Goal: Task Accomplishment & Management: Manage account settings

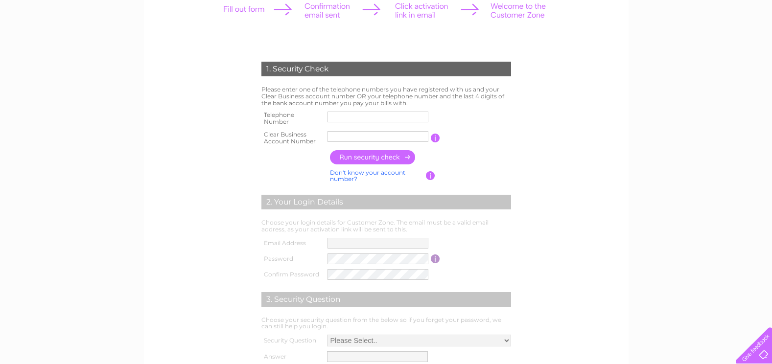
scroll to position [147, 0]
click at [378, 134] on input "text" at bounding box center [378, 137] width 101 height 11
paste input "CB3028221"
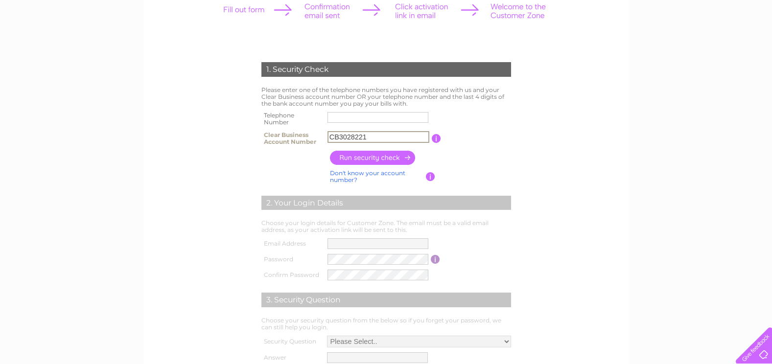
type input "CB3028221"
click at [373, 121] on input "text" at bounding box center [378, 117] width 101 height 11
click at [385, 120] on input "text" at bounding box center [378, 117] width 101 height 11
click at [368, 160] on input "button" at bounding box center [373, 158] width 86 height 14
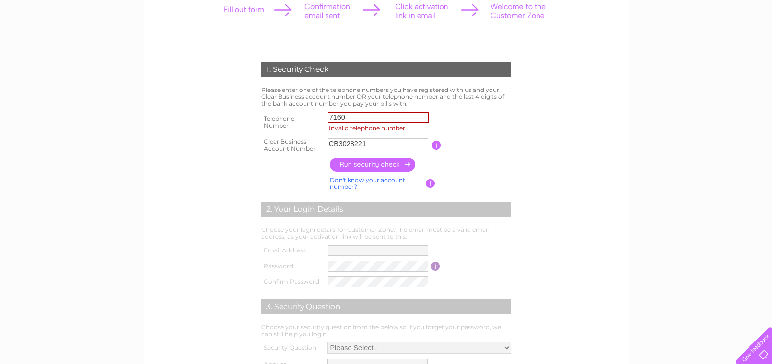
click at [476, 132] on table "Telephone Number 7160 Invalid telephone number. Clear Business Account Number C…" at bounding box center [386, 132] width 255 height 46
drag, startPoint x: 372, startPoint y: 116, endPoint x: 278, endPoint y: 107, distance: 94.5
click at [277, 110] on tr "Telephone Number 7160 Invalid telephone number." at bounding box center [386, 122] width 255 height 26
paste input "01462 5303"
click at [334, 118] on input "01462 5303" at bounding box center [379, 118] width 102 height 12
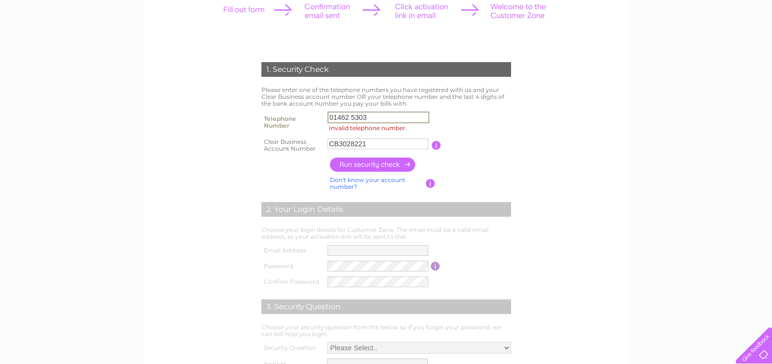
click at [331, 119] on input "01462 5303" at bounding box center [379, 118] width 102 height 12
click at [356, 161] on input "button" at bounding box center [373, 165] width 86 height 14
click at [353, 117] on input "01462 5303" at bounding box center [379, 118] width 102 height 12
click at [350, 116] on input "01462 5303" at bounding box center [379, 118] width 102 height 12
drag, startPoint x: 352, startPoint y: 116, endPoint x: 355, endPoint y: 123, distance: 8.1
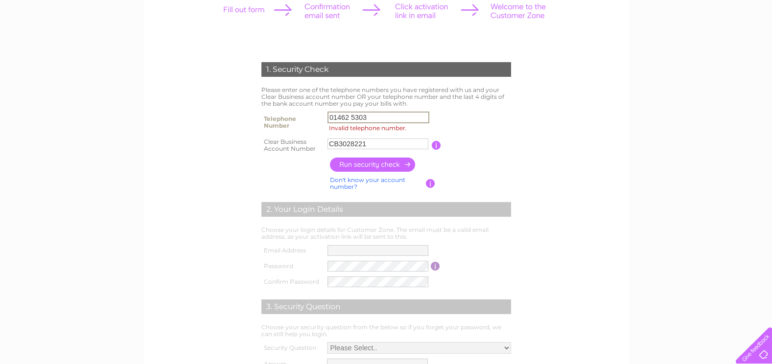
click at [352, 117] on input "01462 5303" at bounding box center [379, 118] width 102 height 12
type input "014625303"
click at [366, 164] on input "button" at bounding box center [373, 165] width 86 height 14
click at [398, 120] on input "014625303" at bounding box center [379, 118] width 102 height 12
drag, startPoint x: 392, startPoint y: 116, endPoint x: 209, endPoint y: 119, distance: 182.7
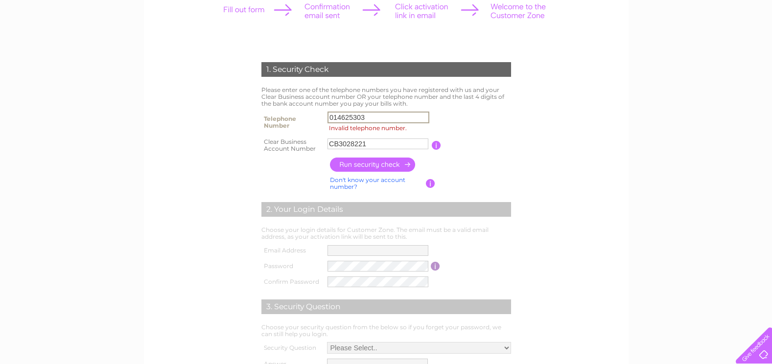
click at [209, 119] on form "1. Security Check Please enter one of the telephone numbers you have registered…" at bounding box center [386, 229] width 466 height 373
type input "01462530350"
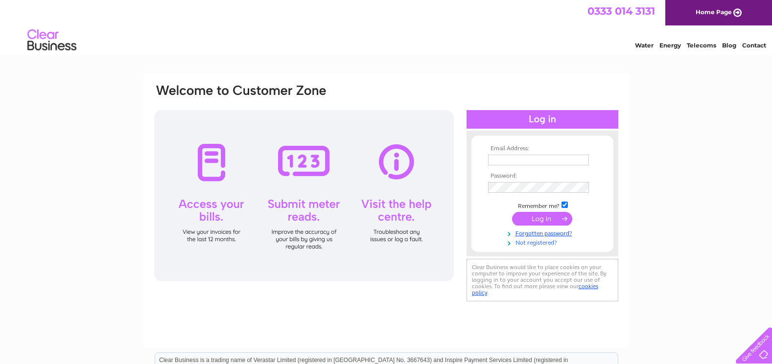
click at [531, 245] on link "Not registered?" at bounding box center [543, 242] width 111 height 9
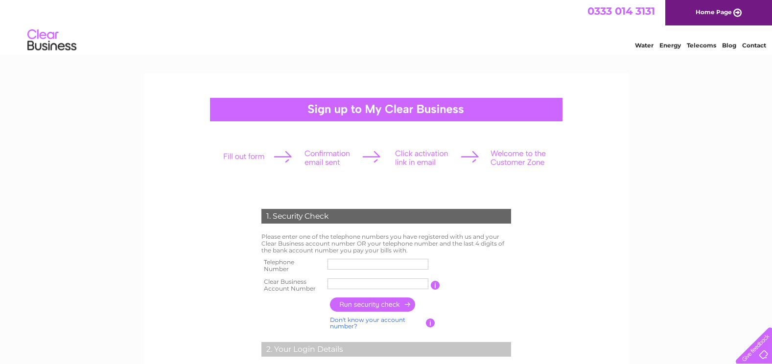
click at [341, 284] on input "text" at bounding box center [378, 284] width 101 height 11
click at [339, 264] on input "text" at bounding box center [378, 264] width 101 height 11
type input "01462530350"
click at [342, 283] on input "text" at bounding box center [378, 284] width 101 height 11
paste input "CB3028221"
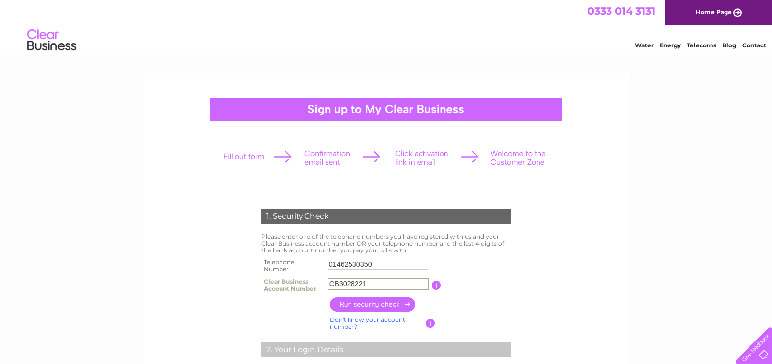
type input "CB3028221"
click at [366, 304] on input "button" at bounding box center [373, 305] width 86 height 14
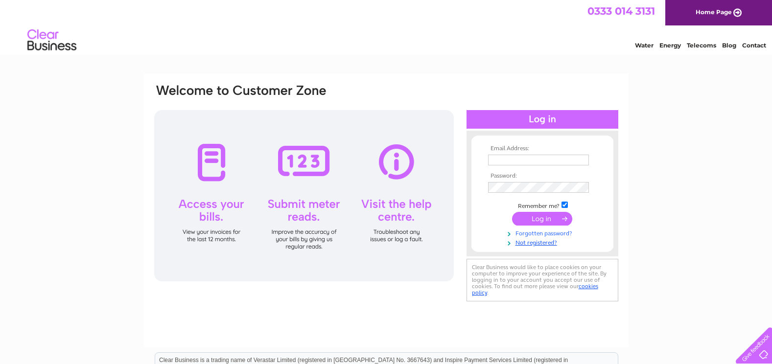
click at [543, 234] on link "Forgotten password?" at bounding box center [543, 232] width 111 height 9
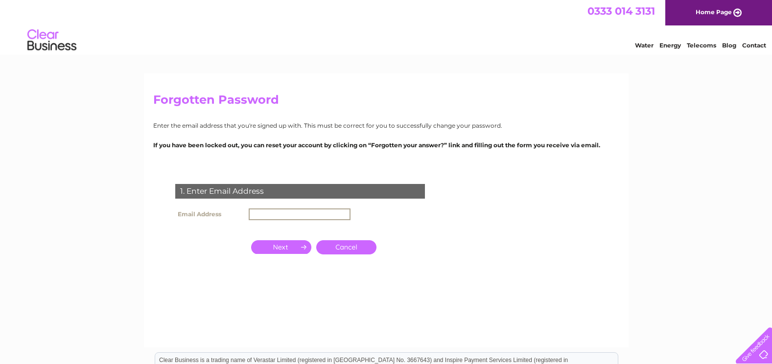
click at [320, 213] on input "text" at bounding box center [300, 215] width 102 height 12
type input "utilities@letchworth.com"
click at [274, 246] on input "button" at bounding box center [281, 247] width 60 height 14
